Goal: Find specific page/section: Find specific page/section

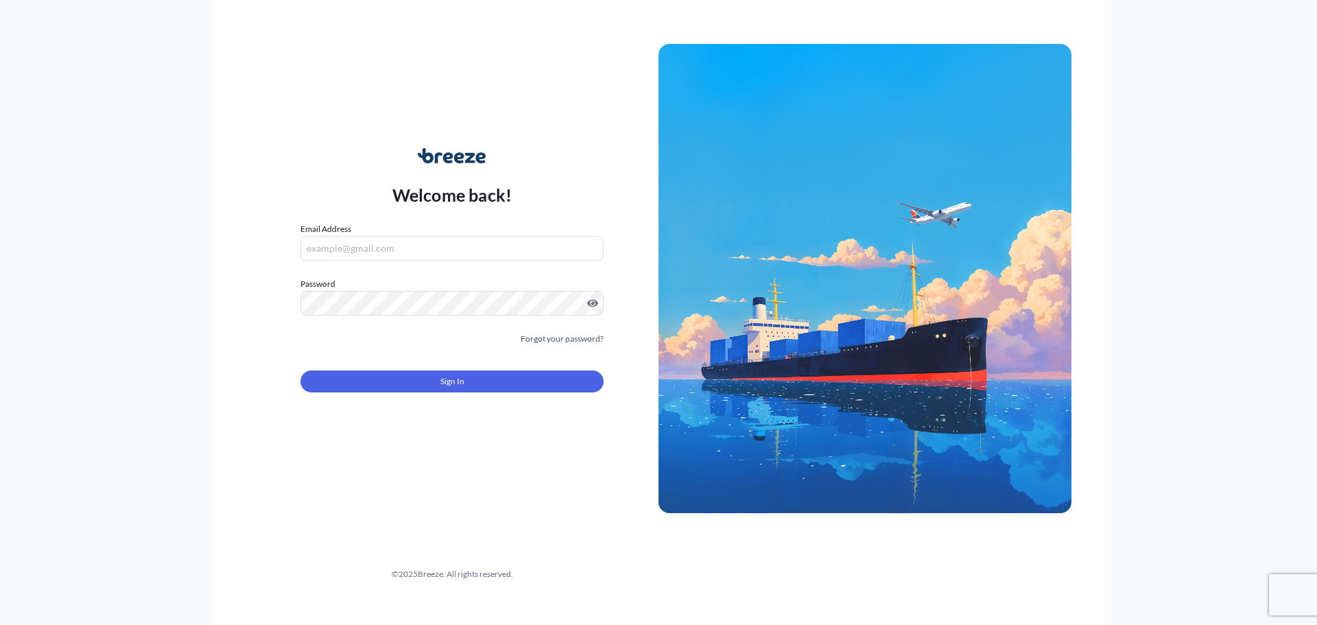
type input "[PERSON_NAME][EMAIL_ADDRESS][PERSON_NAME][DOMAIN_NAME]"
click at [434, 386] on button "Sign In" at bounding box center [451, 381] width 303 height 22
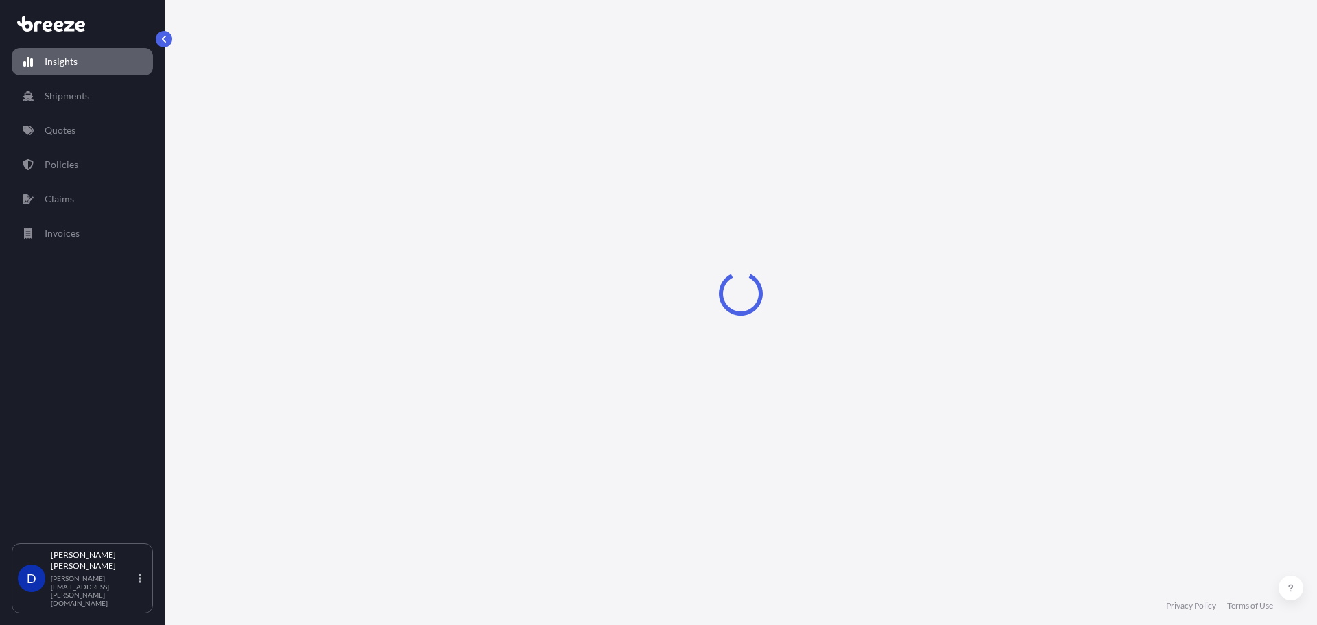
select select "2025"
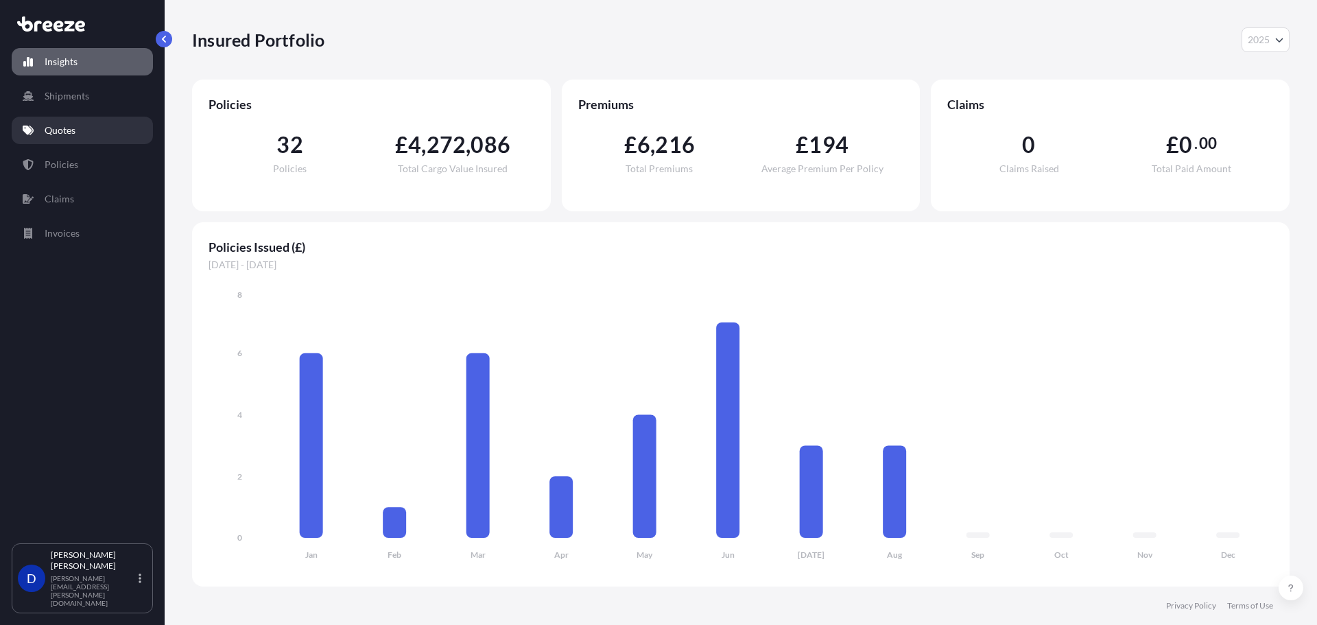
click at [52, 132] on p "Quotes" at bounding box center [60, 130] width 31 height 14
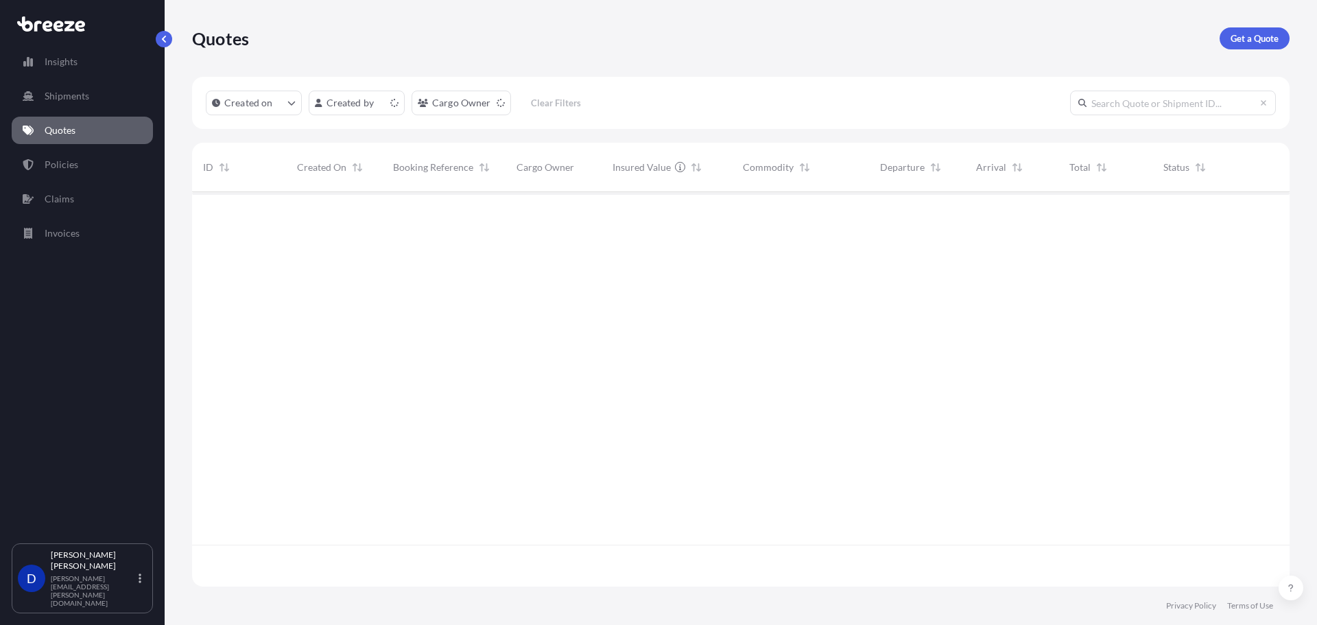
scroll to position [392, 1087]
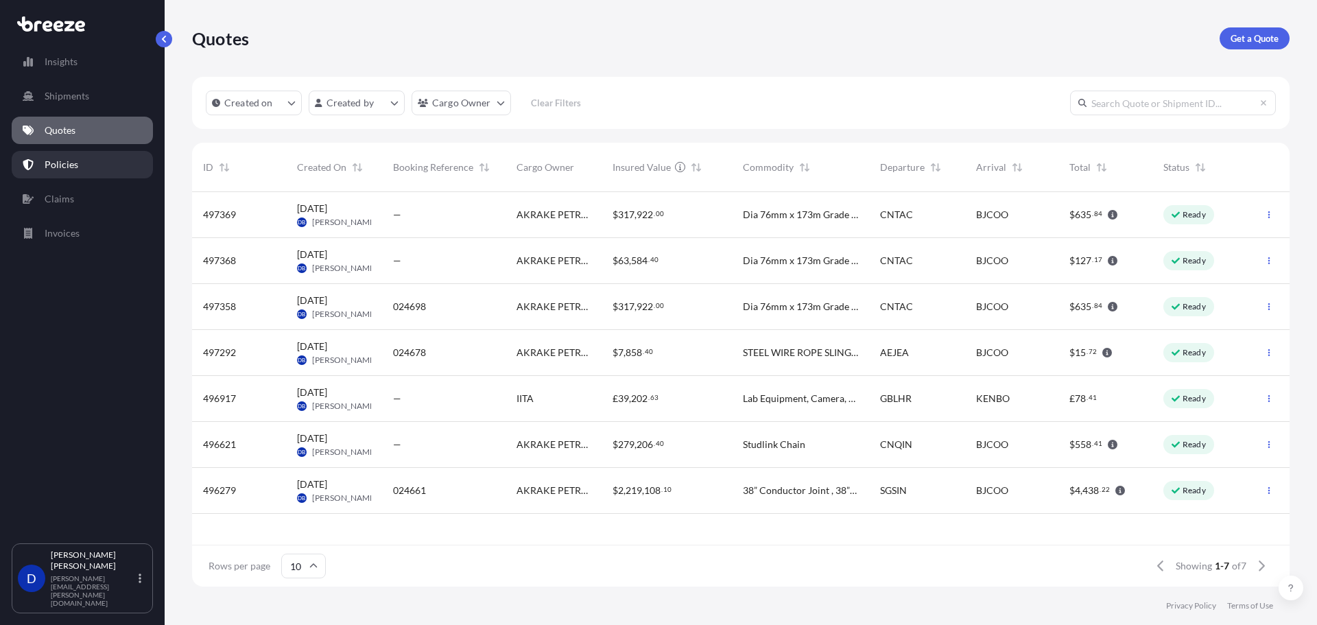
click at [86, 154] on link "Policies" at bounding box center [82, 164] width 141 height 27
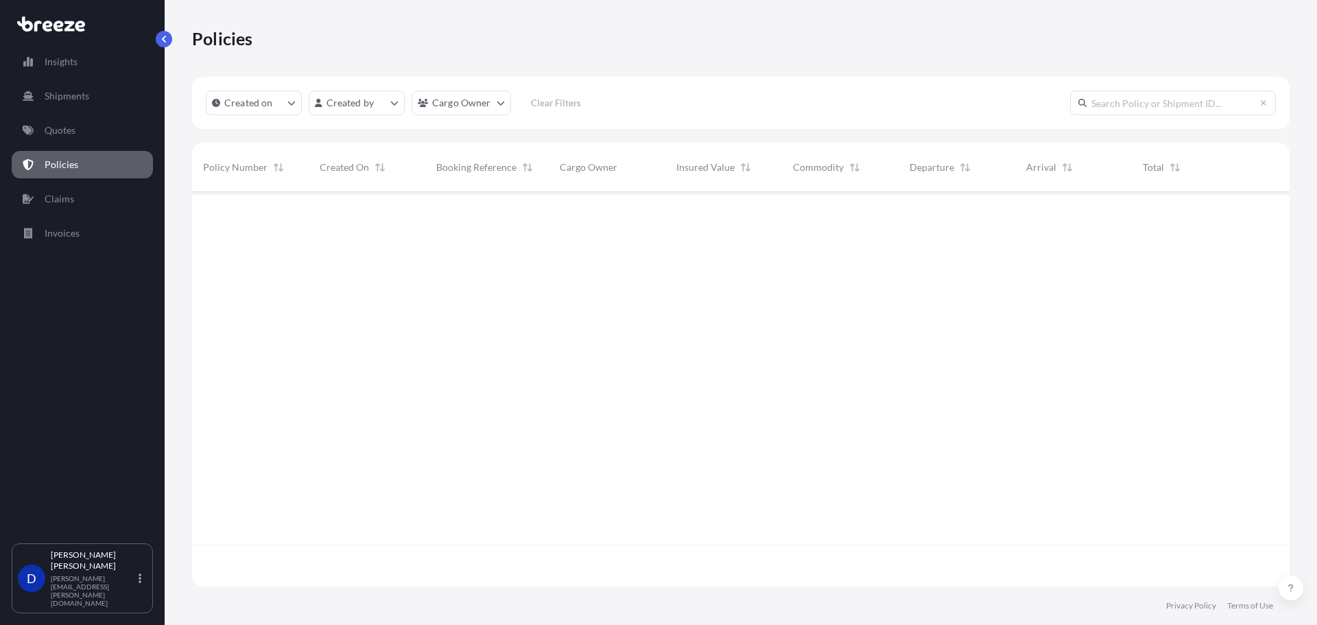
scroll to position [392, 1087]
